Goal: Information Seeking & Learning: Learn about a topic

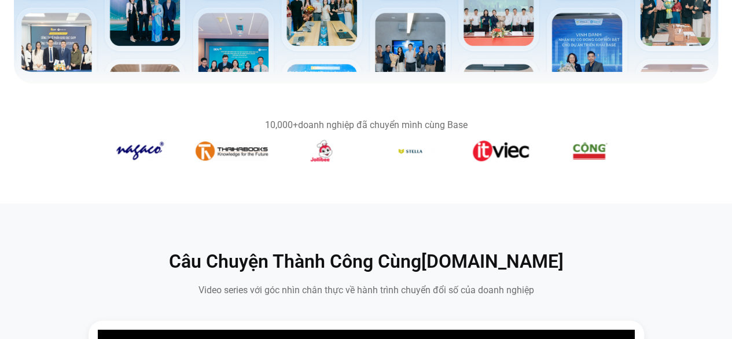
scroll to position [347, 0]
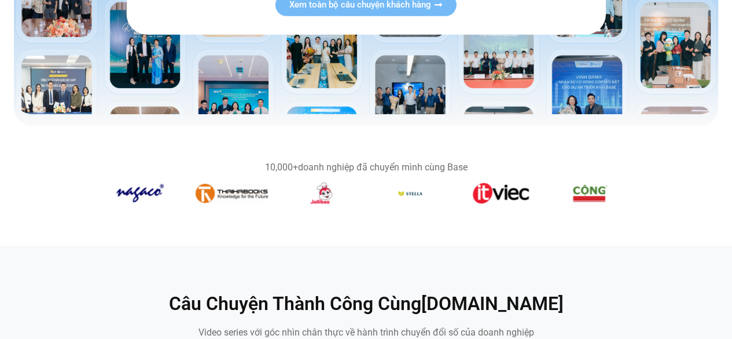
click at [226, 186] on img "2 / 14" at bounding box center [232, 193] width 72 height 19
click at [226, 189] on img "2 / 14" at bounding box center [232, 193] width 72 height 19
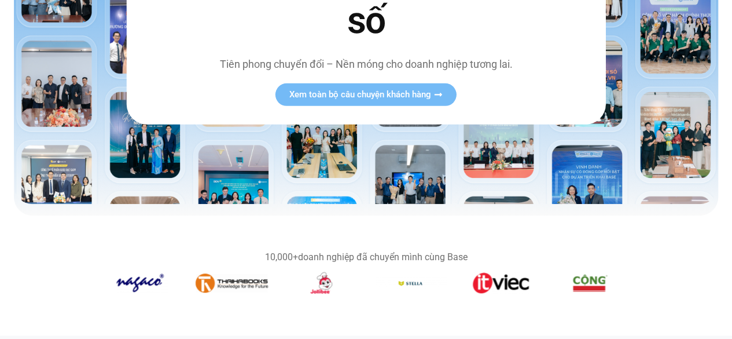
scroll to position [174, 0]
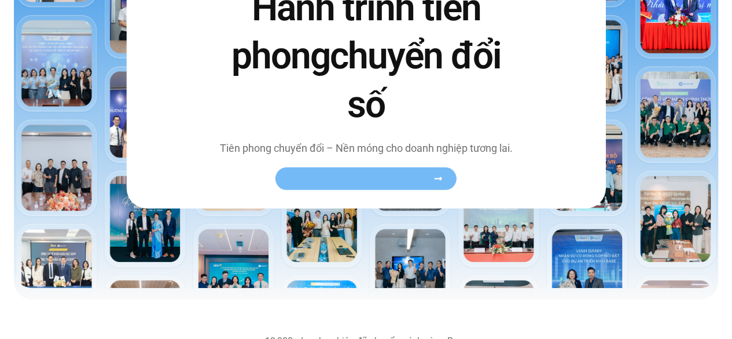
click at [418, 182] on span "Xem toàn bộ câu chuyện khách hàng" at bounding box center [360, 178] width 142 height 9
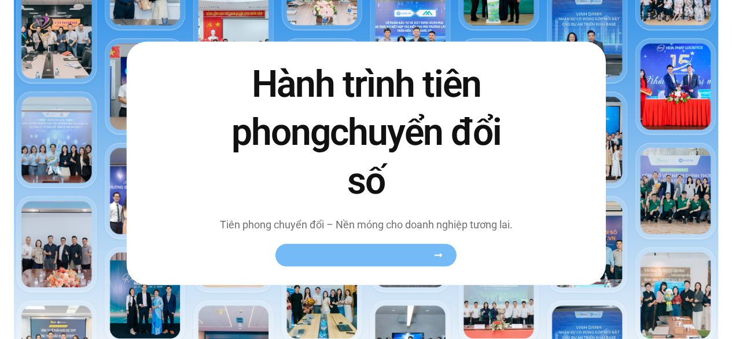
scroll to position [232, 0]
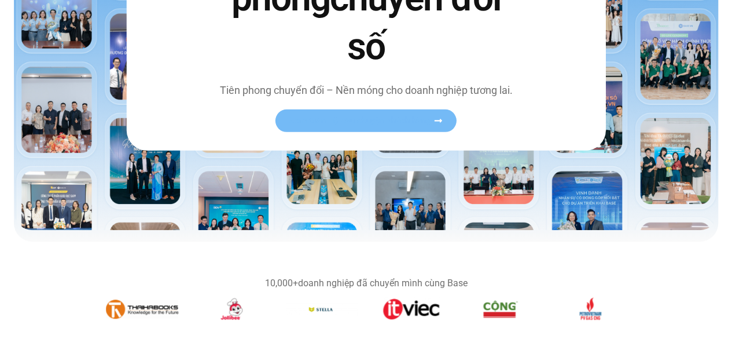
click at [439, 121] on icon at bounding box center [439, 120] width 8 height 3
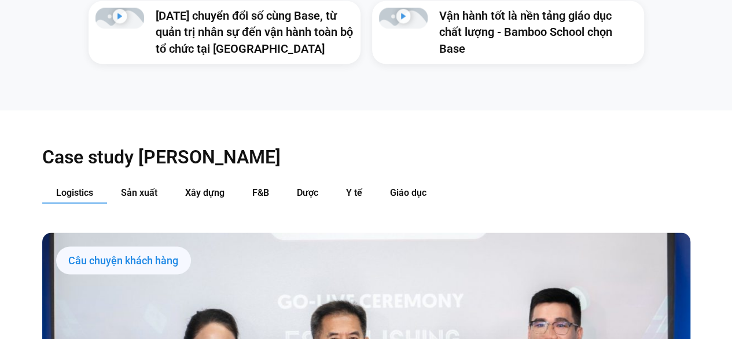
scroll to position [926, 0]
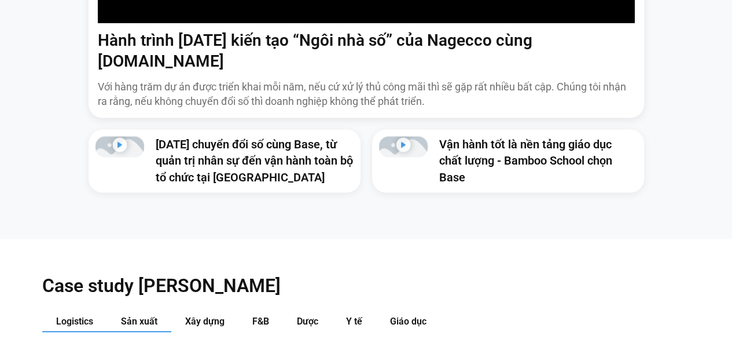
click at [137, 310] on button "Sản xuất" at bounding box center [139, 320] width 64 height 21
click at [404, 315] on span "Giáo dục" at bounding box center [408, 320] width 36 height 11
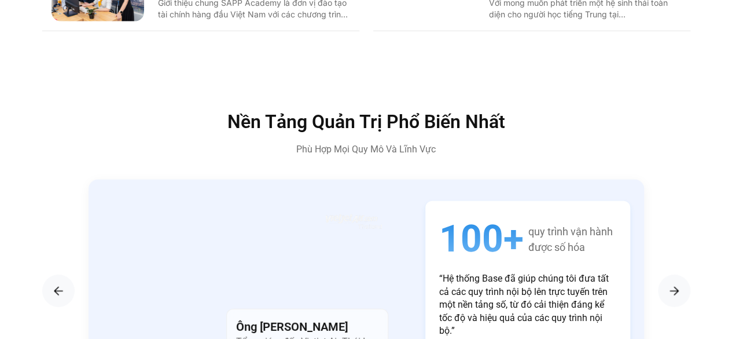
scroll to position [1737, 0]
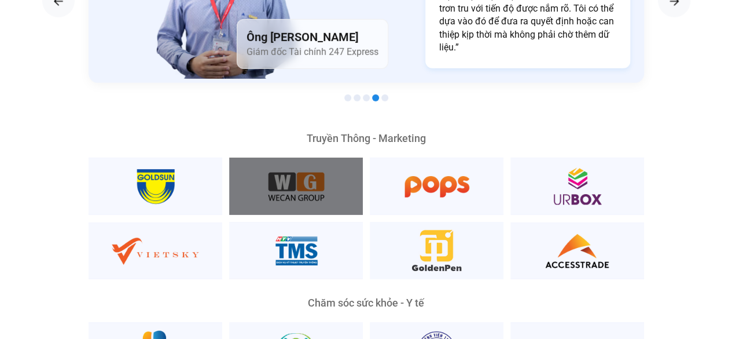
click at [328, 172] on div at bounding box center [296, 185] width 134 height 57
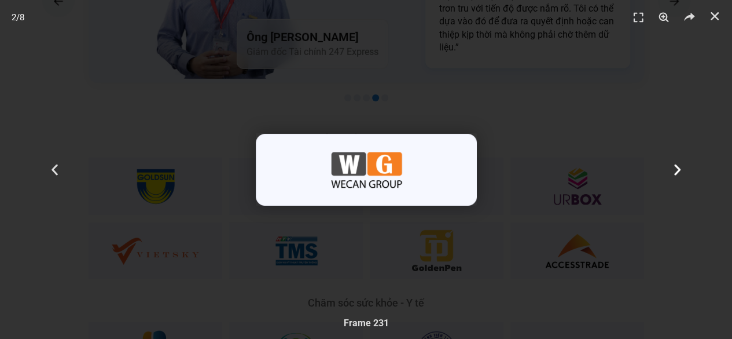
click at [681, 163] on icon "Next slide" at bounding box center [677, 169] width 14 height 14
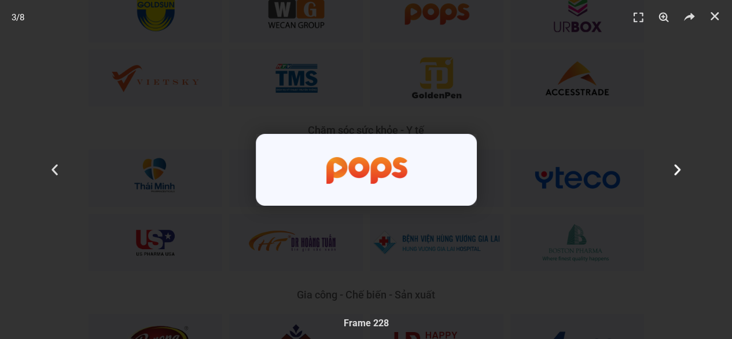
scroll to position [1968, 0]
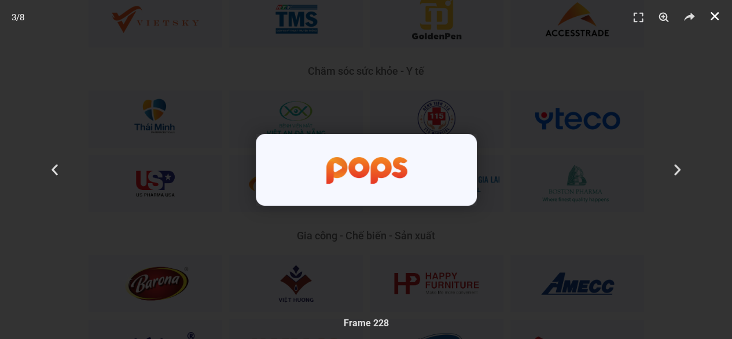
click at [713, 8] on link "Đóng (Esc)" at bounding box center [714, 16] width 17 height 17
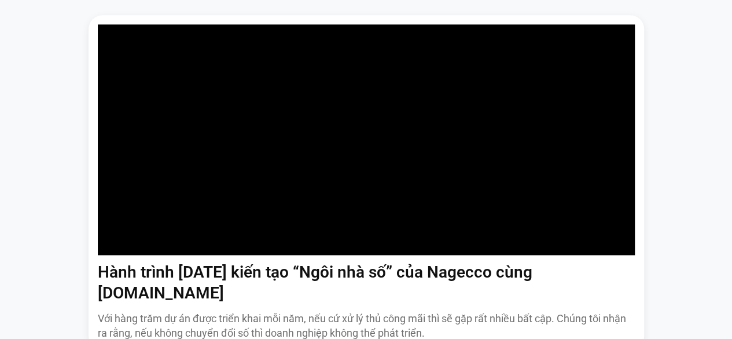
scroll to position [984, 0]
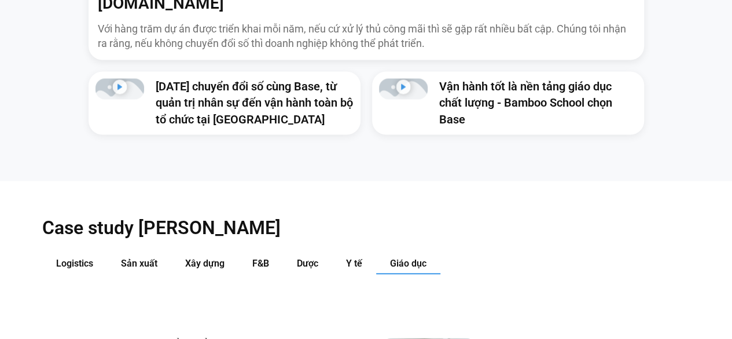
click at [547, 82] on link "Vận hành tốt là nền tảng giáo dục chất lượng - Bamboo School chọn Base" at bounding box center [525, 102] width 173 height 46
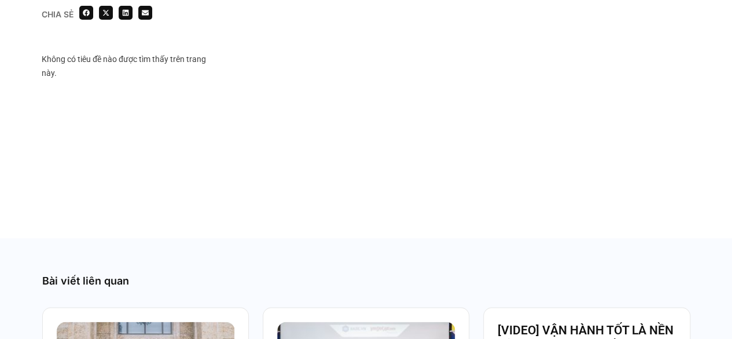
scroll to position [740, 0]
